Goal: Information Seeking & Learning: Learn about a topic

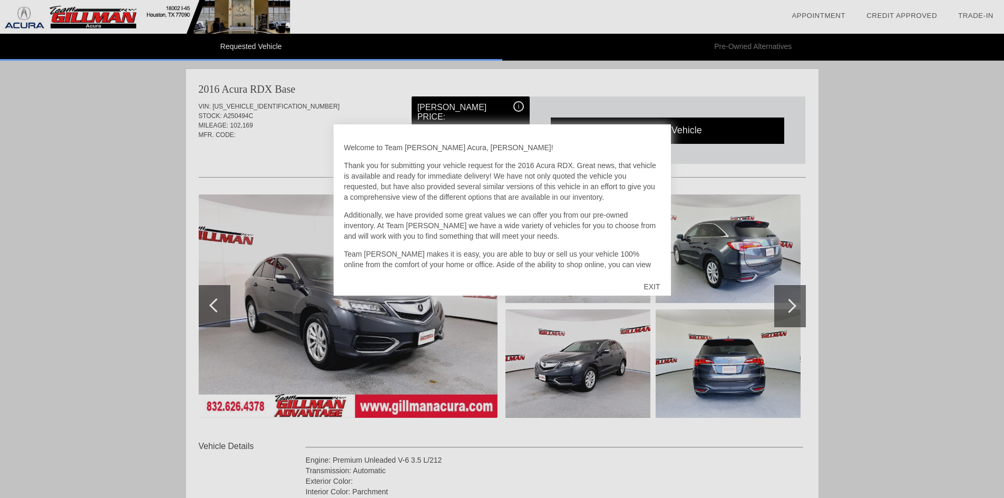
click at [650, 285] on div "EXIT" at bounding box center [651, 287] width 37 height 32
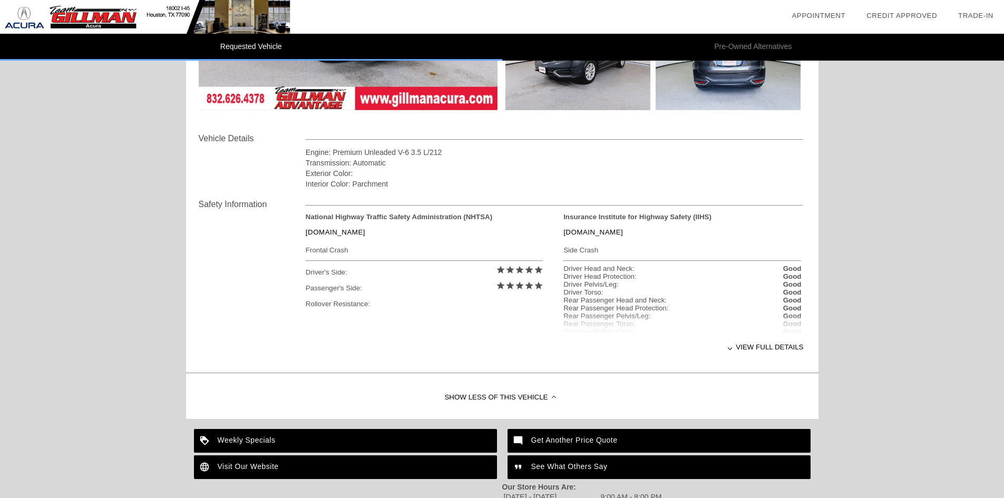
scroll to position [316, 0]
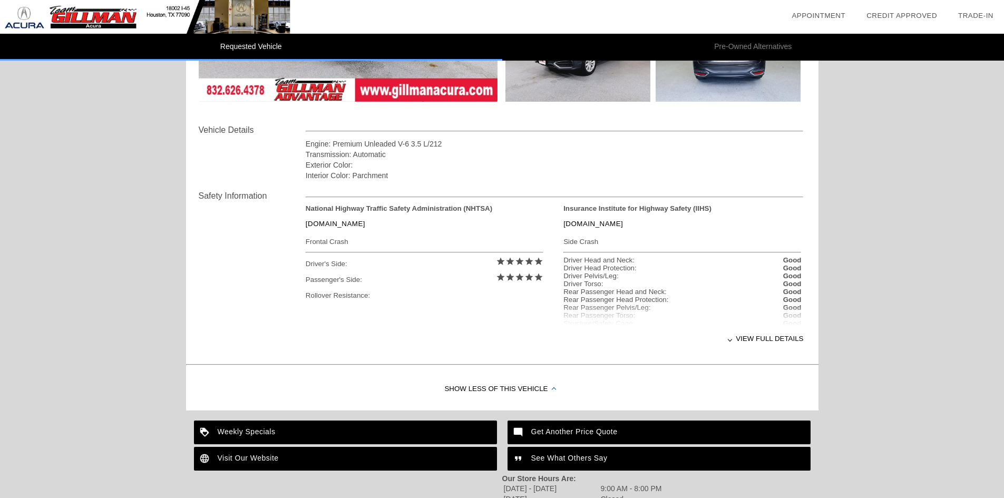
click at [751, 341] on div "View full details" at bounding box center [555, 339] width 498 height 26
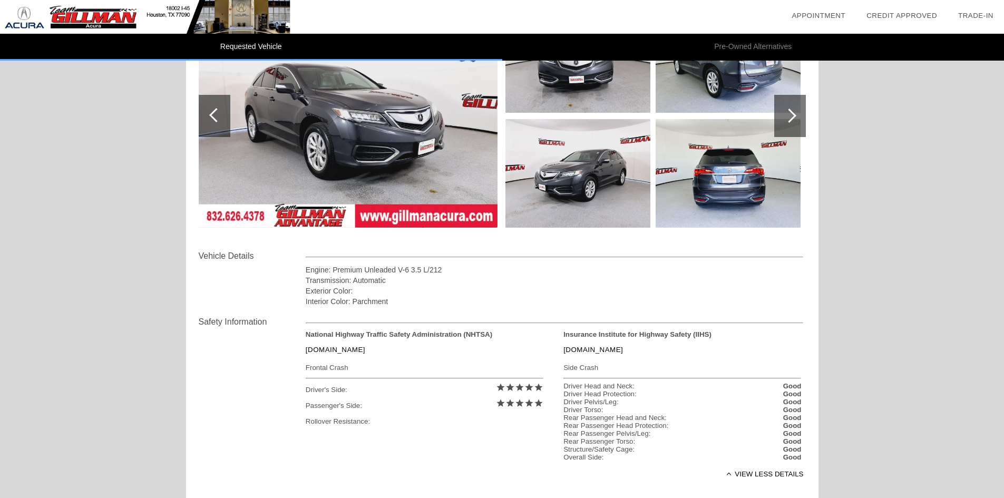
scroll to position [0, 0]
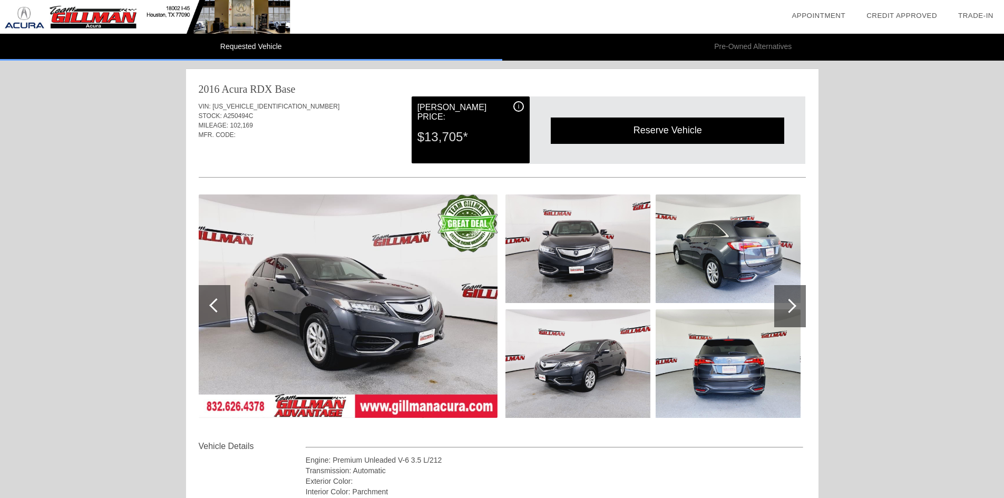
click at [426, 294] on img at bounding box center [348, 305] width 299 height 223
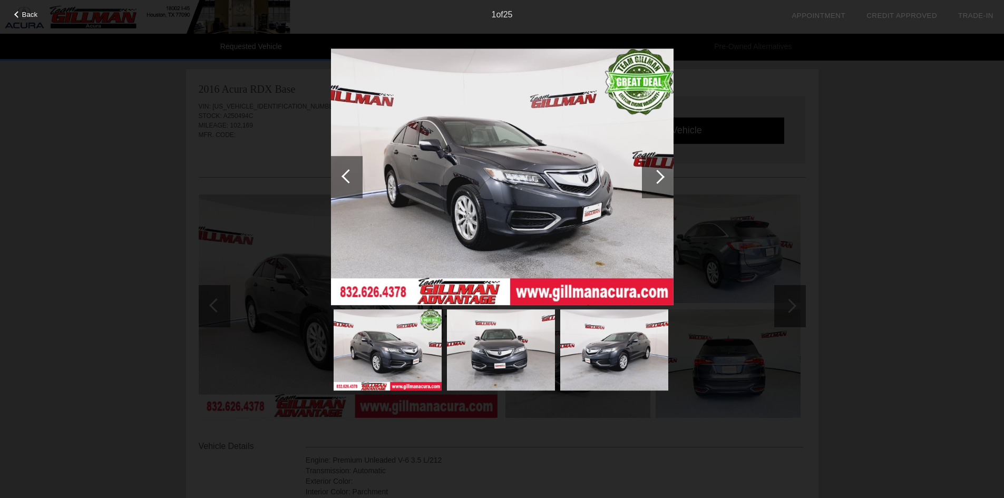
click at [496, 127] on img at bounding box center [502, 176] width 343 height 257
click at [664, 174] on div at bounding box center [658, 177] width 32 height 42
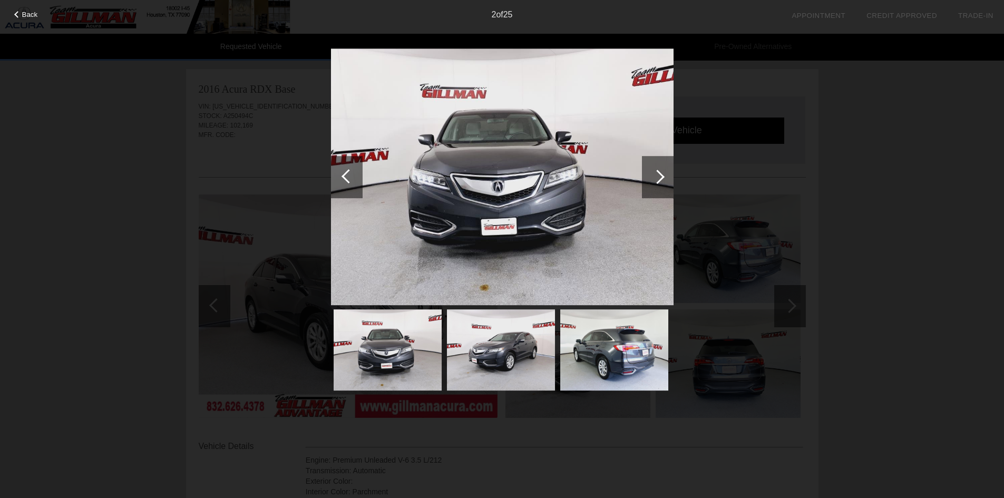
click at [664, 174] on div at bounding box center [658, 177] width 32 height 42
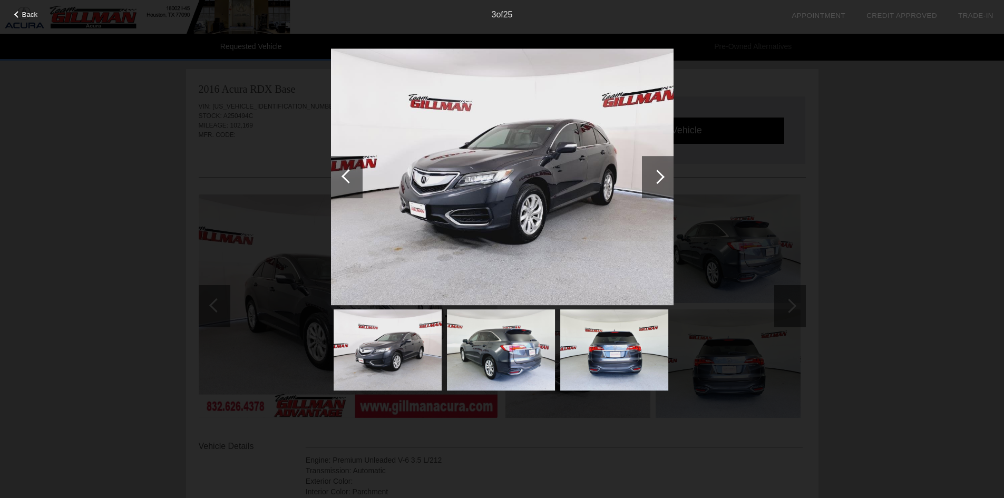
click at [664, 174] on div at bounding box center [658, 177] width 32 height 42
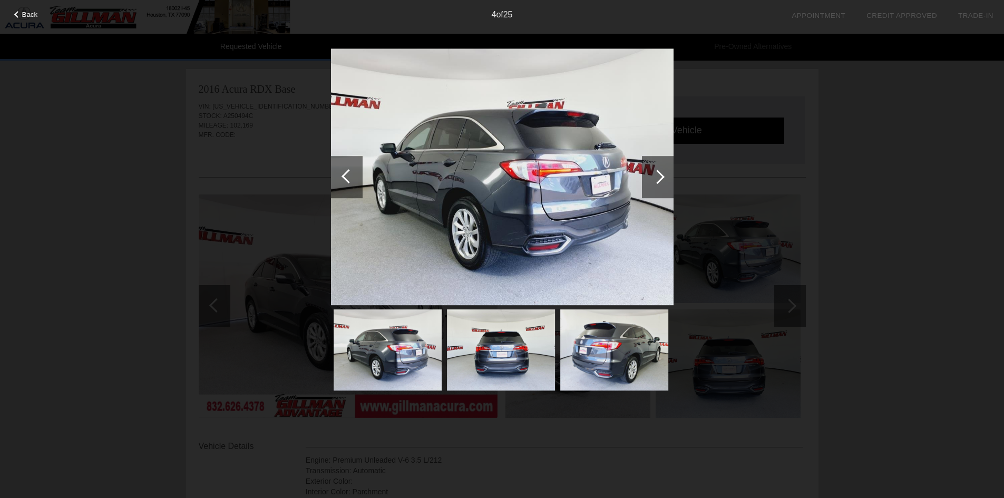
click at [664, 174] on div at bounding box center [658, 177] width 32 height 42
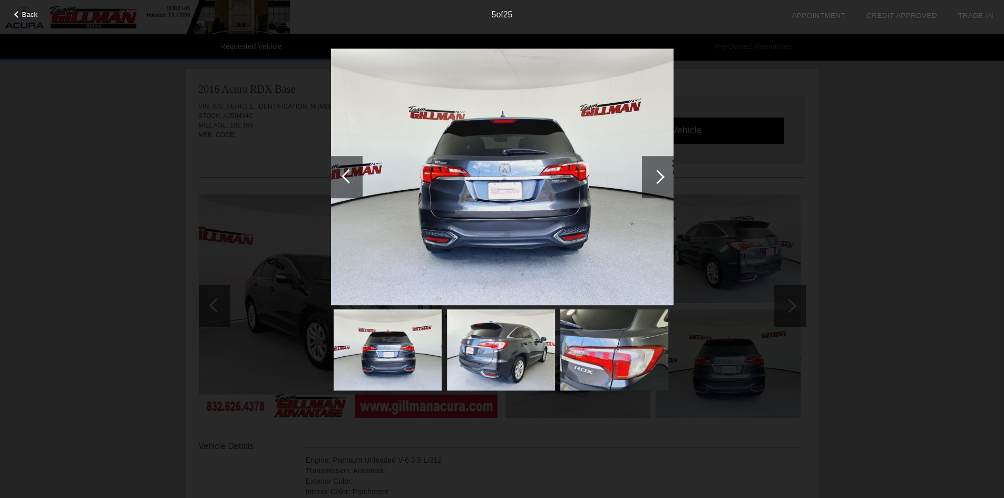
click at [664, 174] on div at bounding box center [658, 177] width 32 height 42
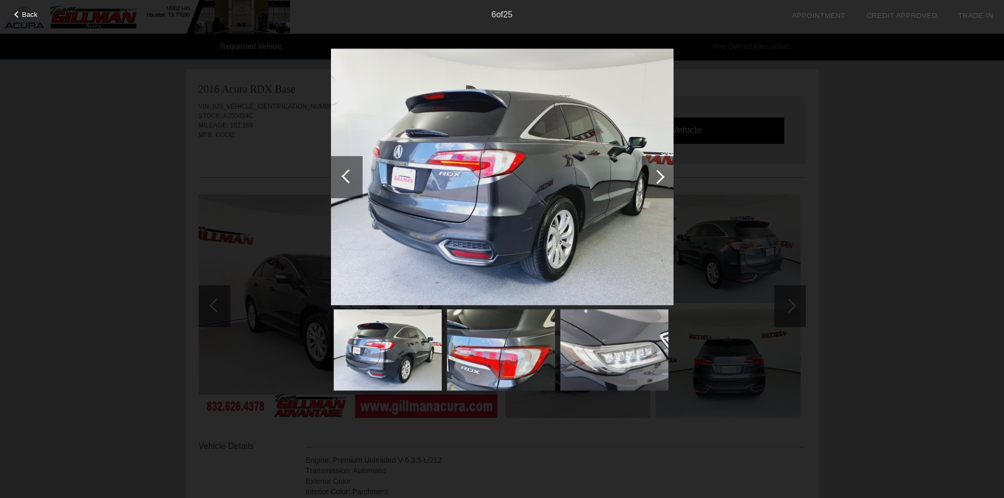
click at [664, 174] on div at bounding box center [658, 177] width 32 height 42
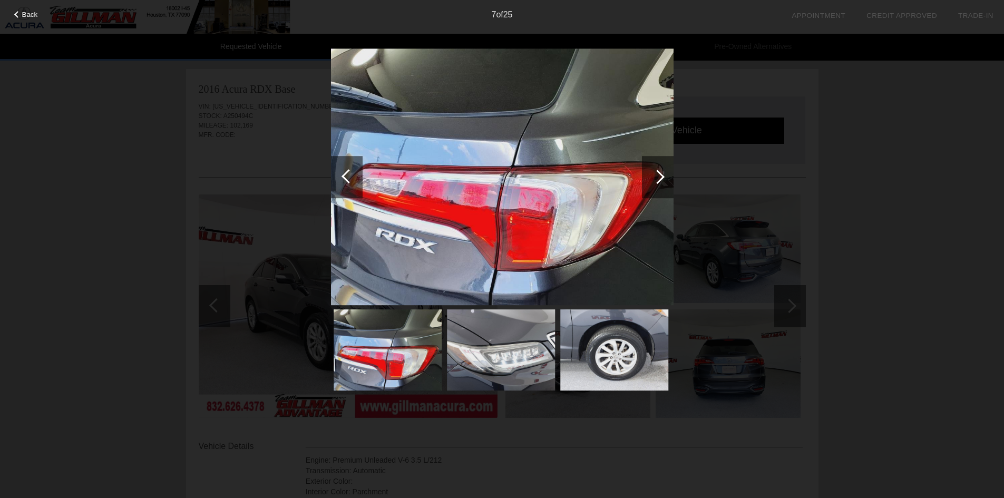
click at [664, 174] on div at bounding box center [658, 177] width 32 height 42
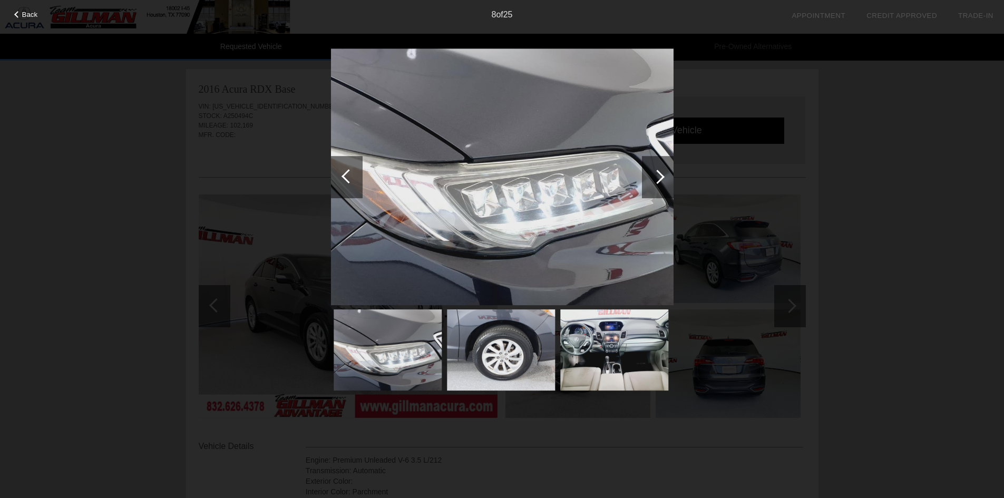
click at [669, 172] on div at bounding box center [658, 177] width 32 height 42
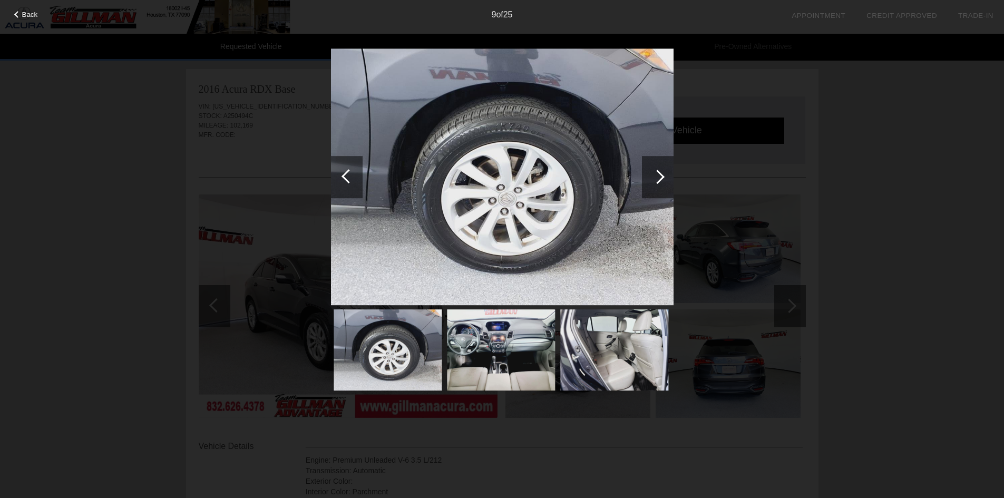
click at [72, 129] on div "Back 9 of 25" at bounding box center [502, 249] width 1004 height 498
click at [661, 185] on div at bounding box center [658, 177] width 32 height 42
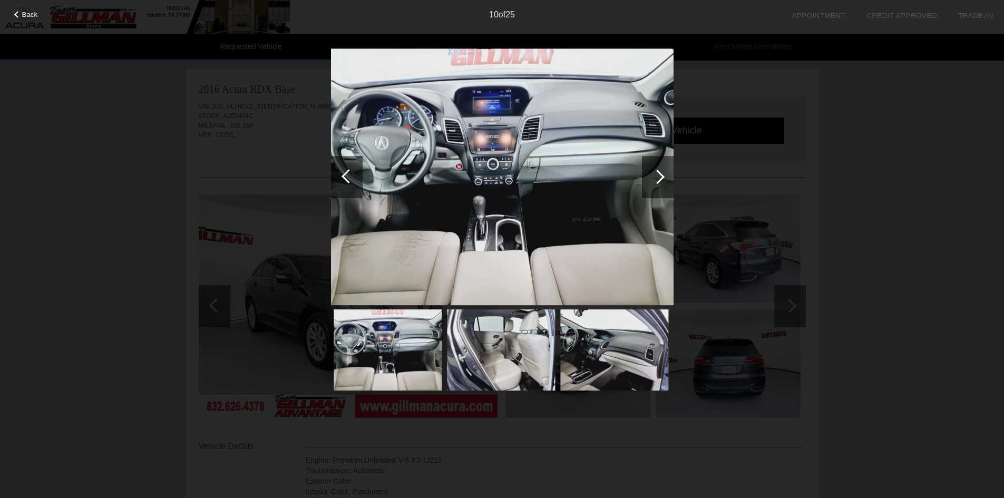
click at [661, 185] on div at bounding box center [658, 177] width 32 height 42
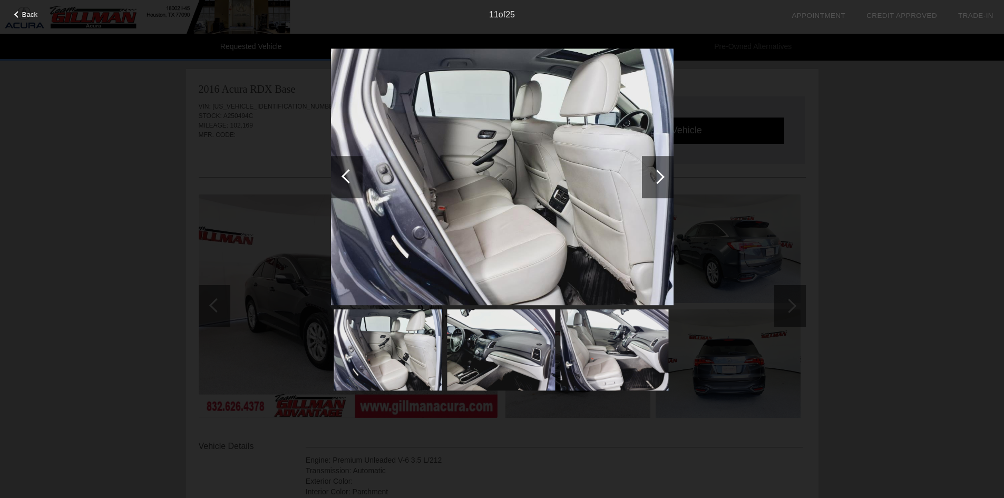
click at [661, 185] on div at bounding box center [658, 177] width 32 height 42
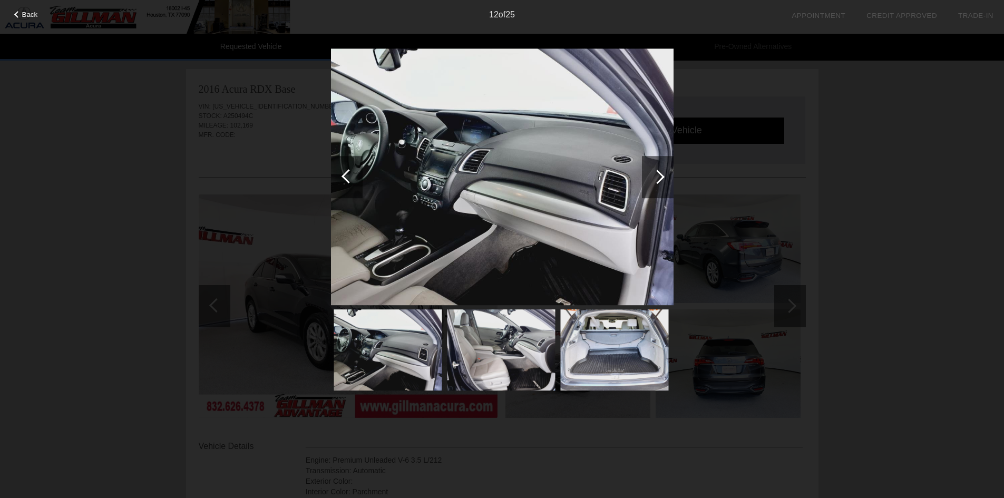
click at [25, 10] on div "12 of 25" at bounding box center [502, 10] width 1004 height 21
click at [22, 11] on span "Back" at bounding box center [30, 15] width 16 height 8
